Goal: Register for event/course

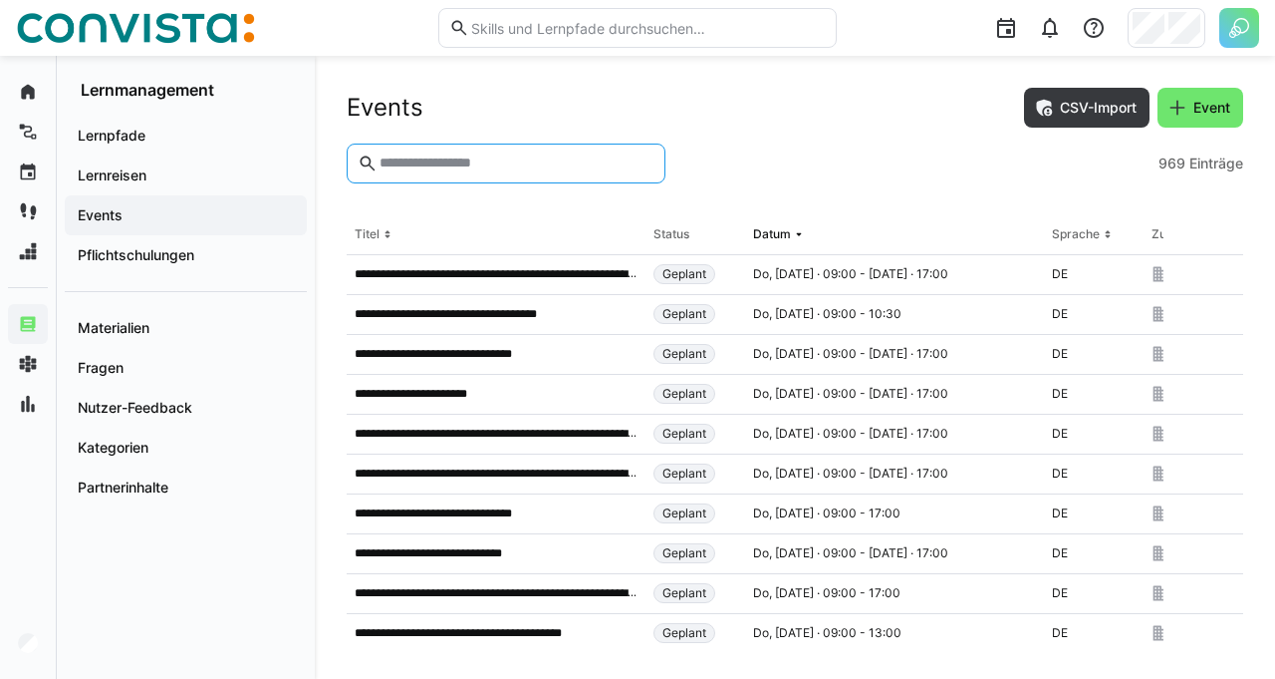
click at [493, 159] on input "text" at bounding box center [516, 163] width 277 height 18
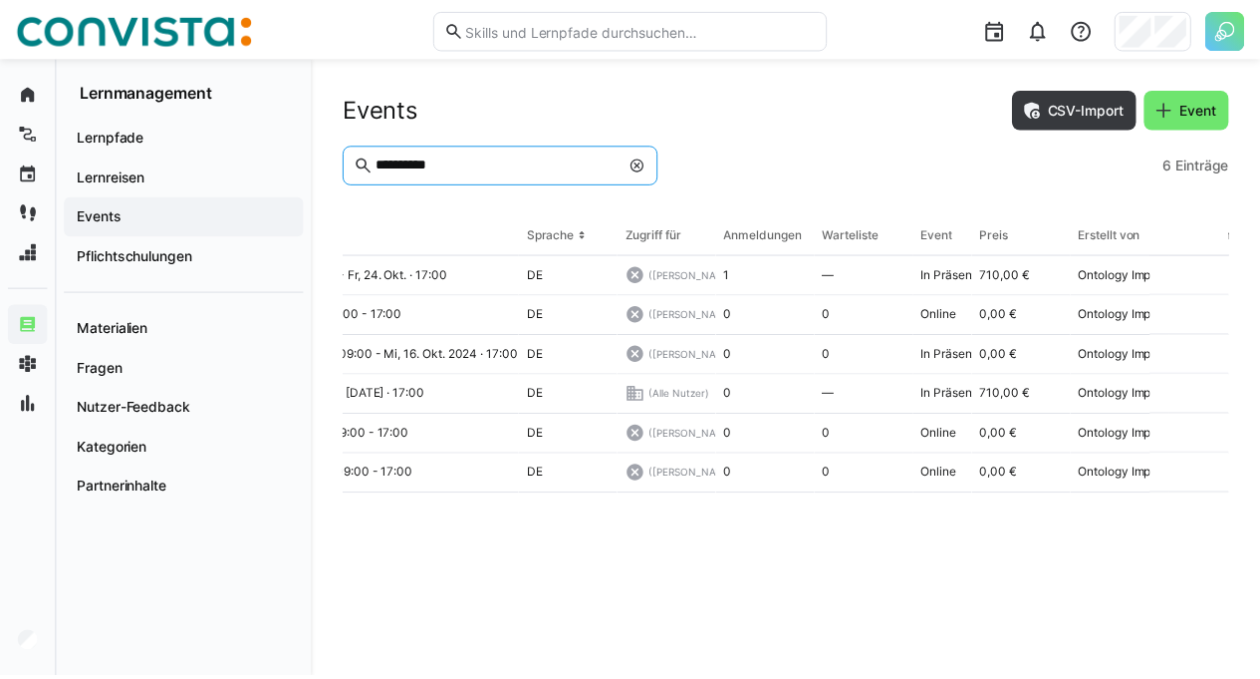
scroll to position [0, 522]
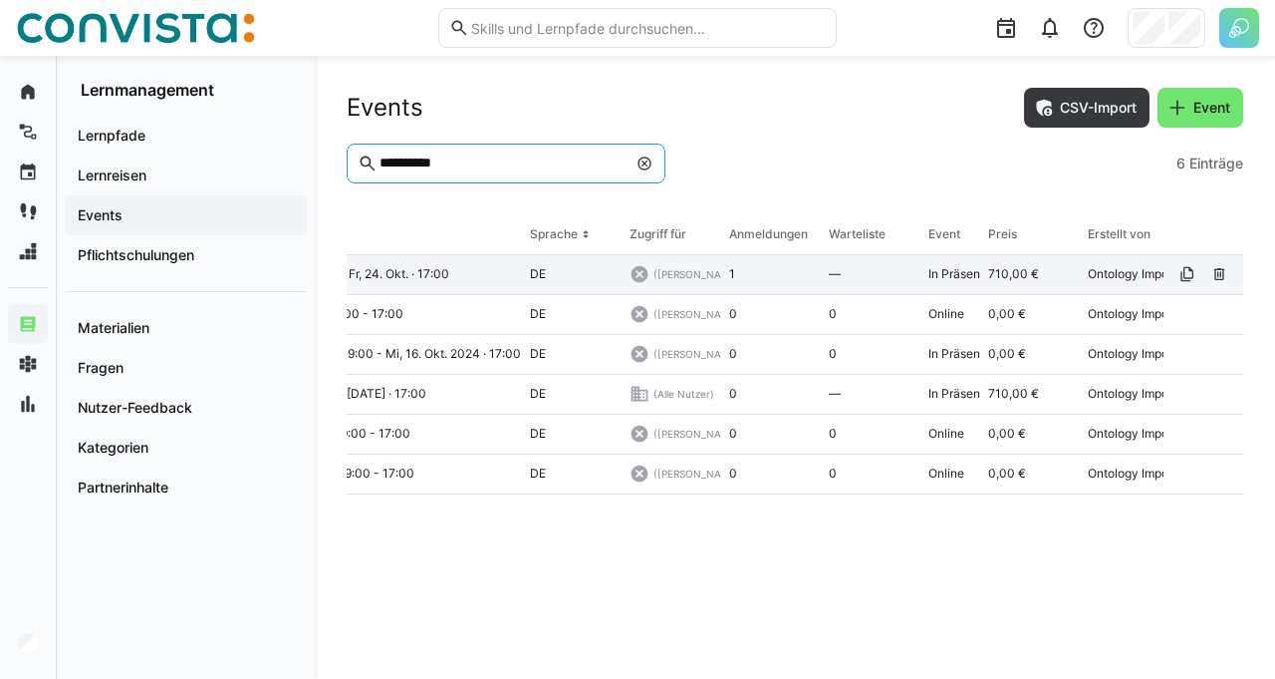
type input "**********"
click at [482, 278] on div "Mi, 22. Okt. · 09:30 - Fr, 24. Okt. · 17:00" at bounding box center [372, 275] width 299 height 40
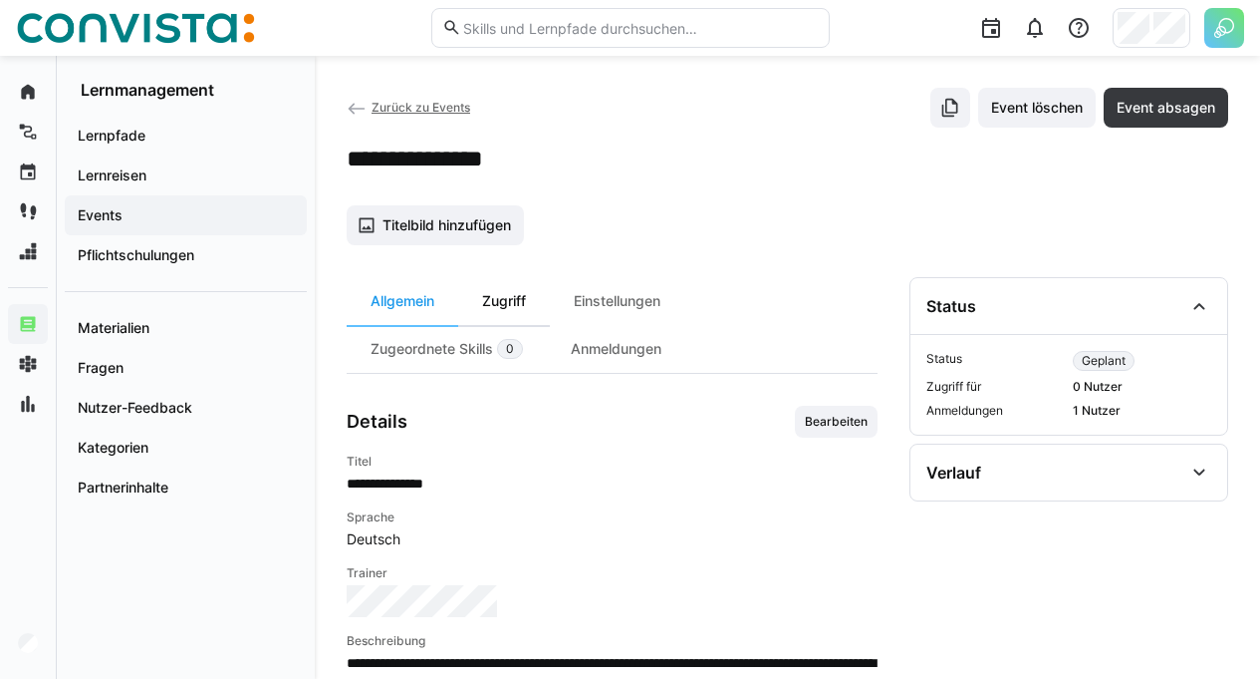
click at [522, 295] on div "Zugriff" at bounding box center [504, 301] width 92 height 48
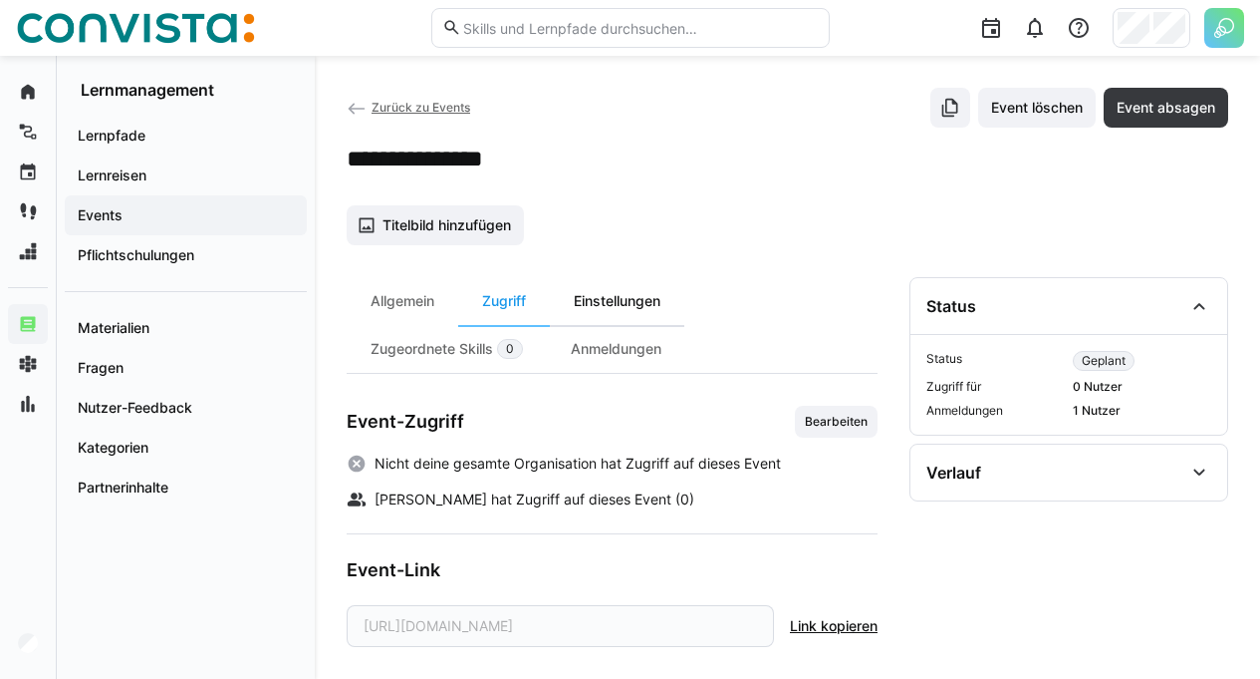
click at [618, 295] on div "Einstellungen" at bounding box center [617, 301] width 135 height 48
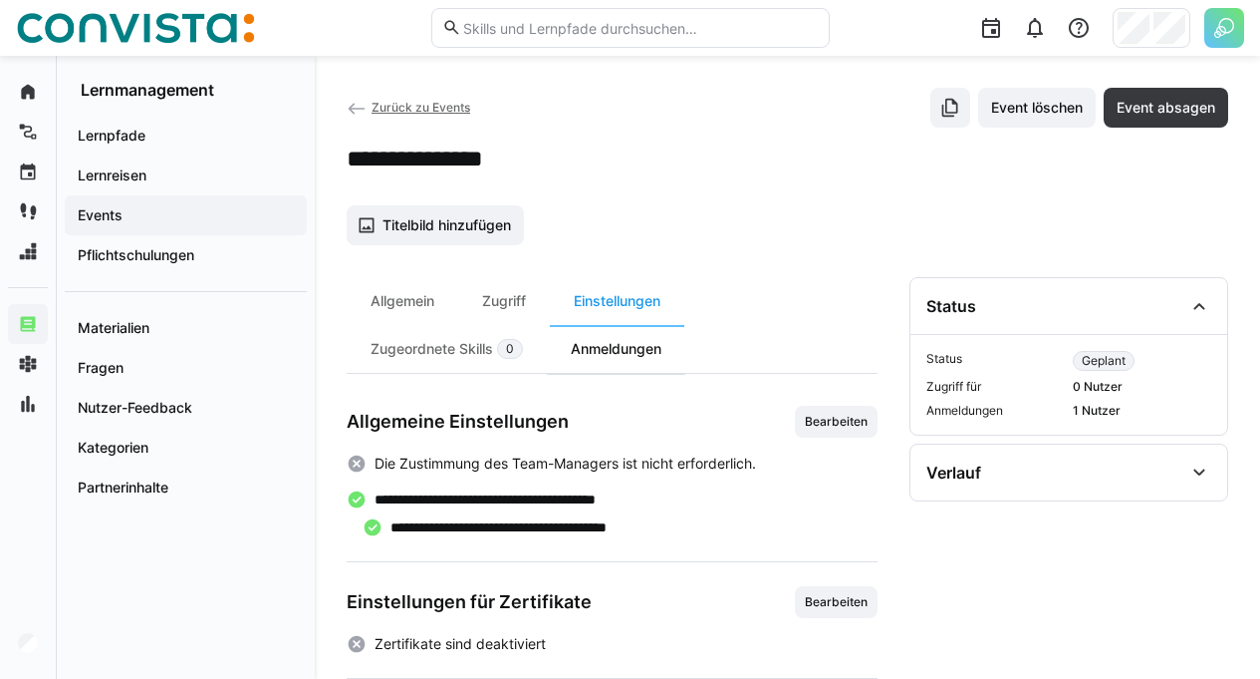
click at [622, 346] on div "Anmeldungen" at bounding box center [616, 349] width 138 height 48
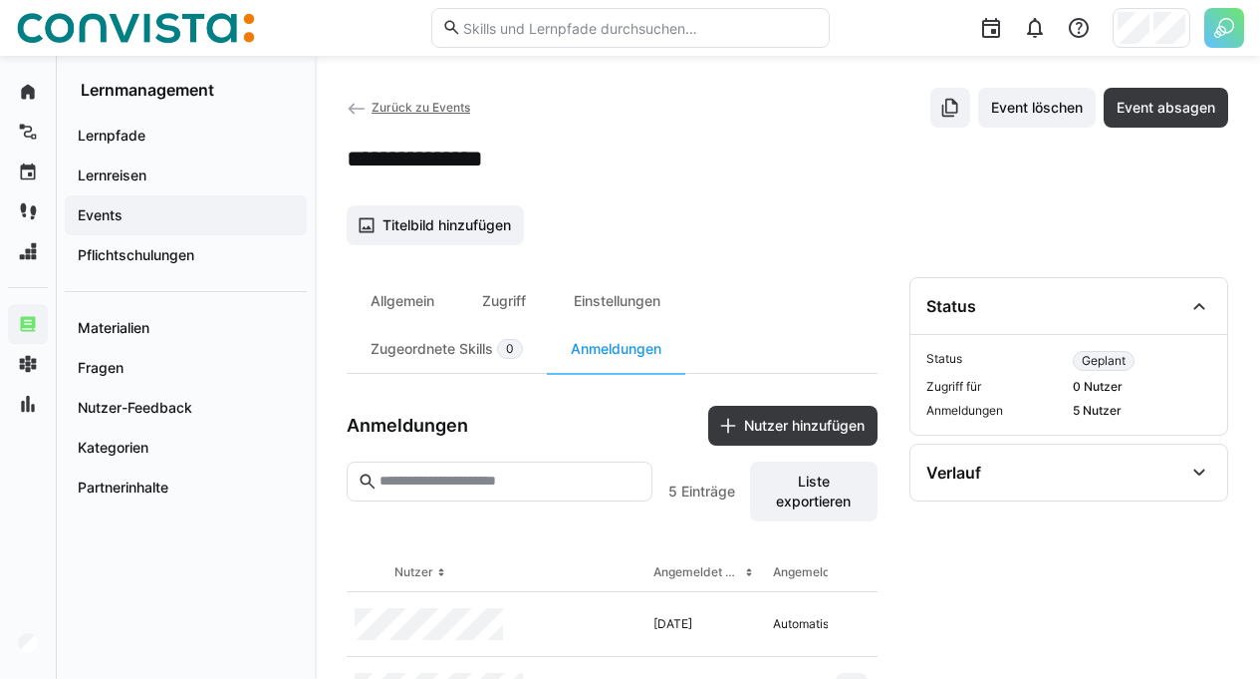
click at [446, 111] on span "Zurück zu Events" at bounding box center [421, 107] width 99 height 15
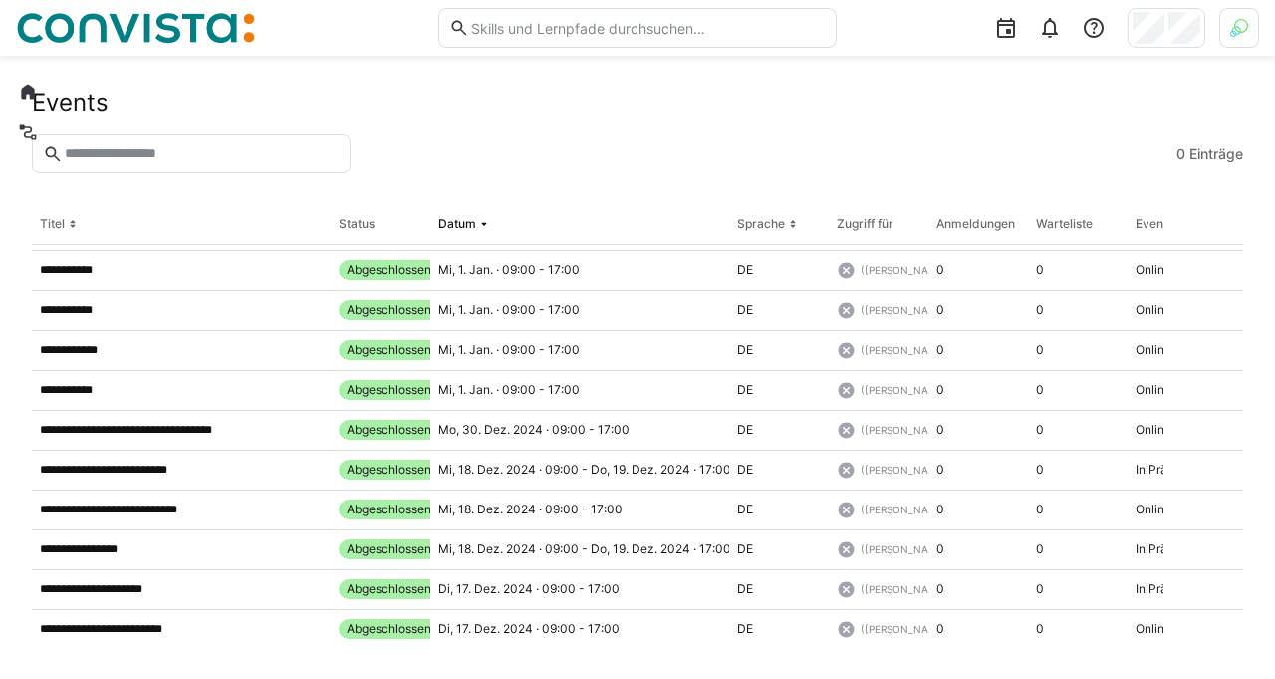
scroll to position [19179, 0]
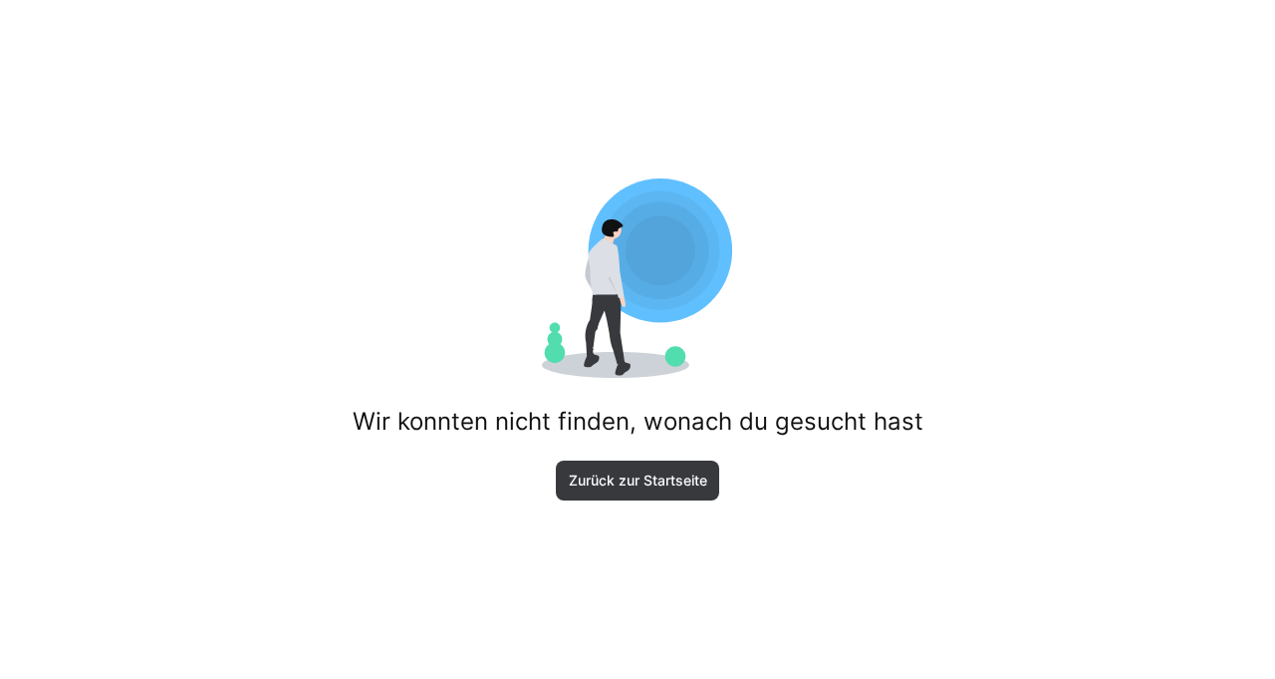
click at [724, 487] on div "Wir konnten nicht finden, wonach du gesucht hast Zurück zur Startseite" at bounding box center [637, 339] width 1275 height 679
click at [678, 477] on span "Zurück zur Startseite" at bounding box center [638, 480] width 144 height 20
click at [701, 501] on div "Wir konnten nicht finden, wonach du gesucht hast Zurück zur Startseite" at bounding box center [637, 339] width 1275 height 679
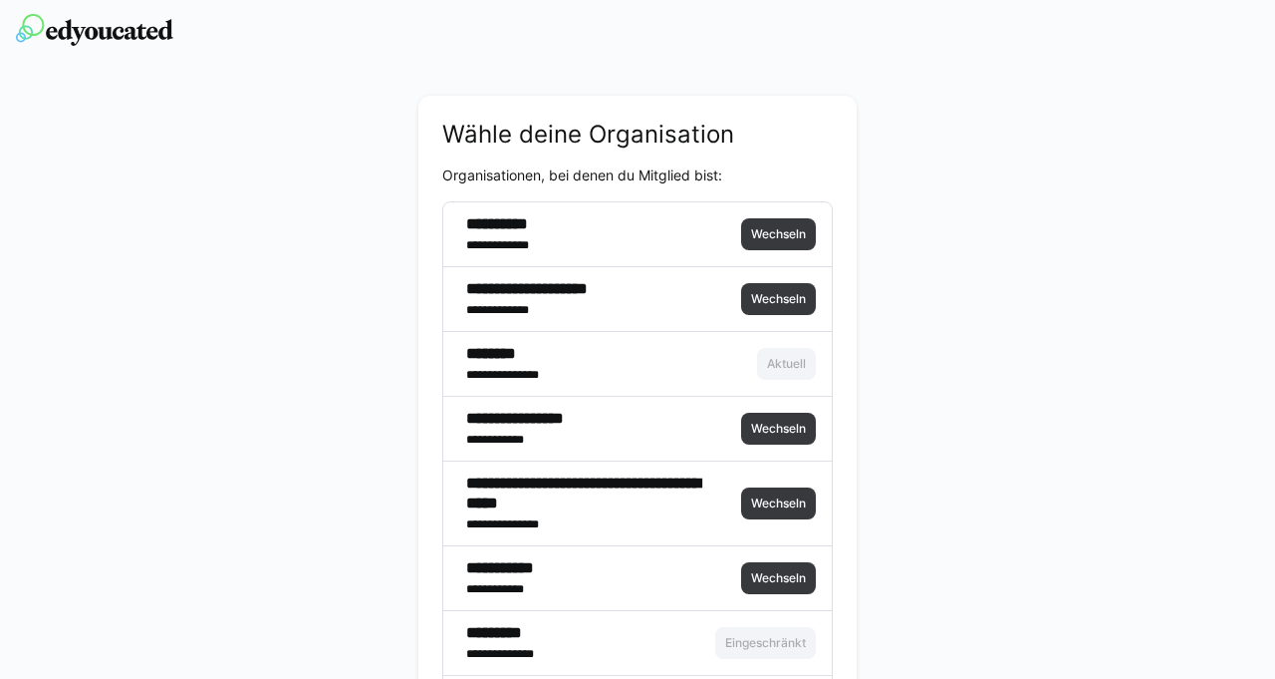
click at [661, 485] on h4 "**********" at bounding box center [596, 493] width 261 height 40
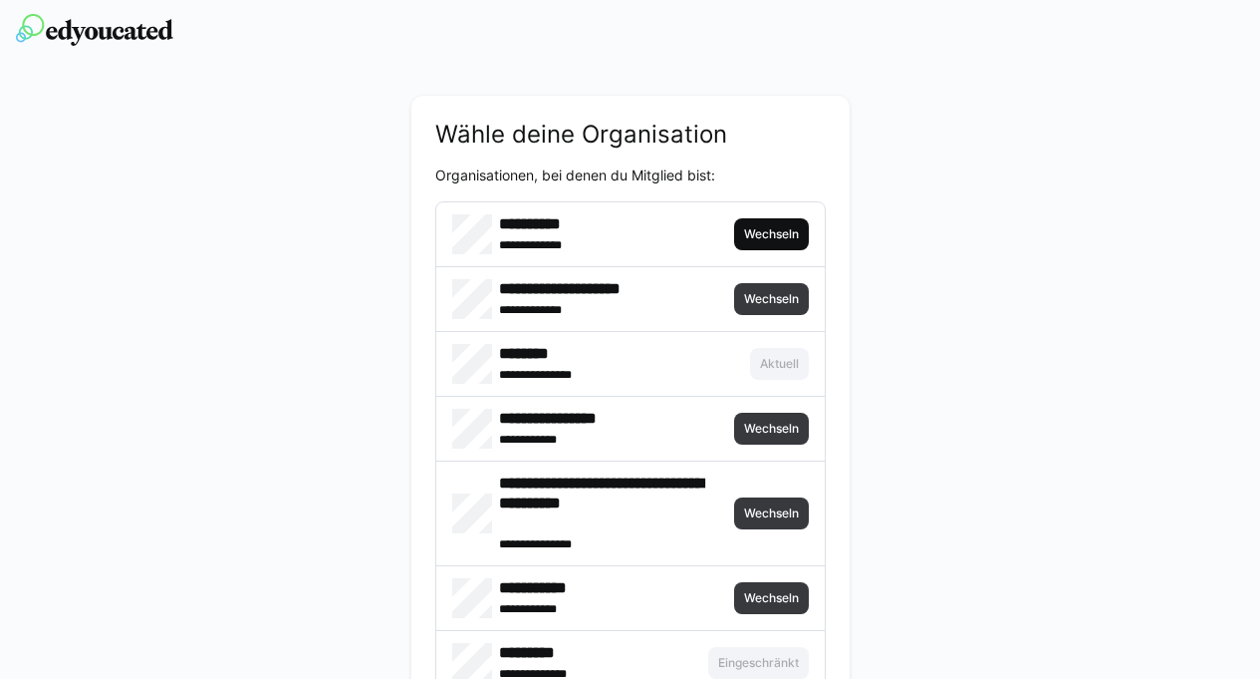
click at [755, 233] on span "Wechseln" at bounding box center [771, 234] width 59 height 16
